Goal: Information Seeking & Learning: Learn about a topic

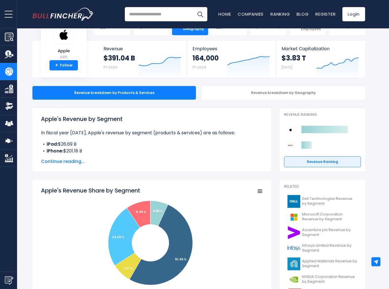
click at [78, 161] on span "Continue reading..." at bounding box center [152, 161] width 222 height 7
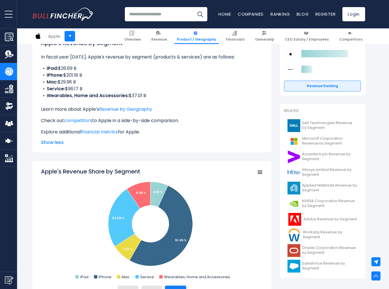
scroll to position [75, 0]
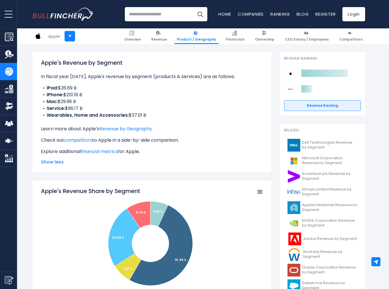
click at [53, 94] on b "iPhone:" at bounding box center [55, 95] width 17 height 7
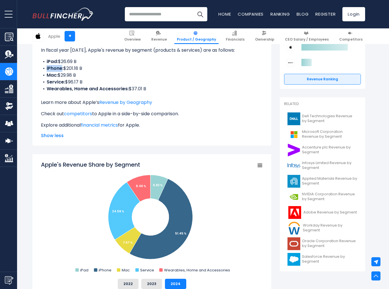
scroll to position [103, 0]
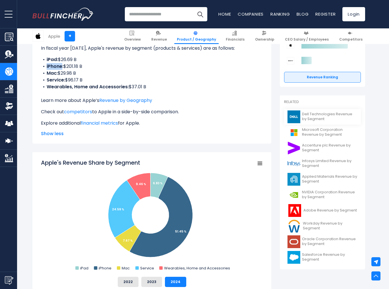
click at [311, 117] on span "Dell Technologies Revenue by Segment" at bounding box center [329, 117] width 55 height 10
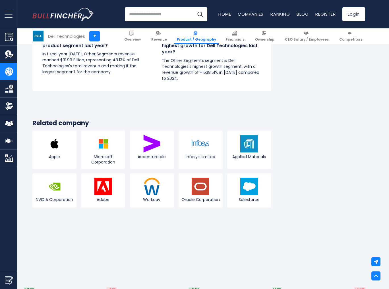
scroll to position [1089, 0]
